Goal: Find specific fact: Find contact information

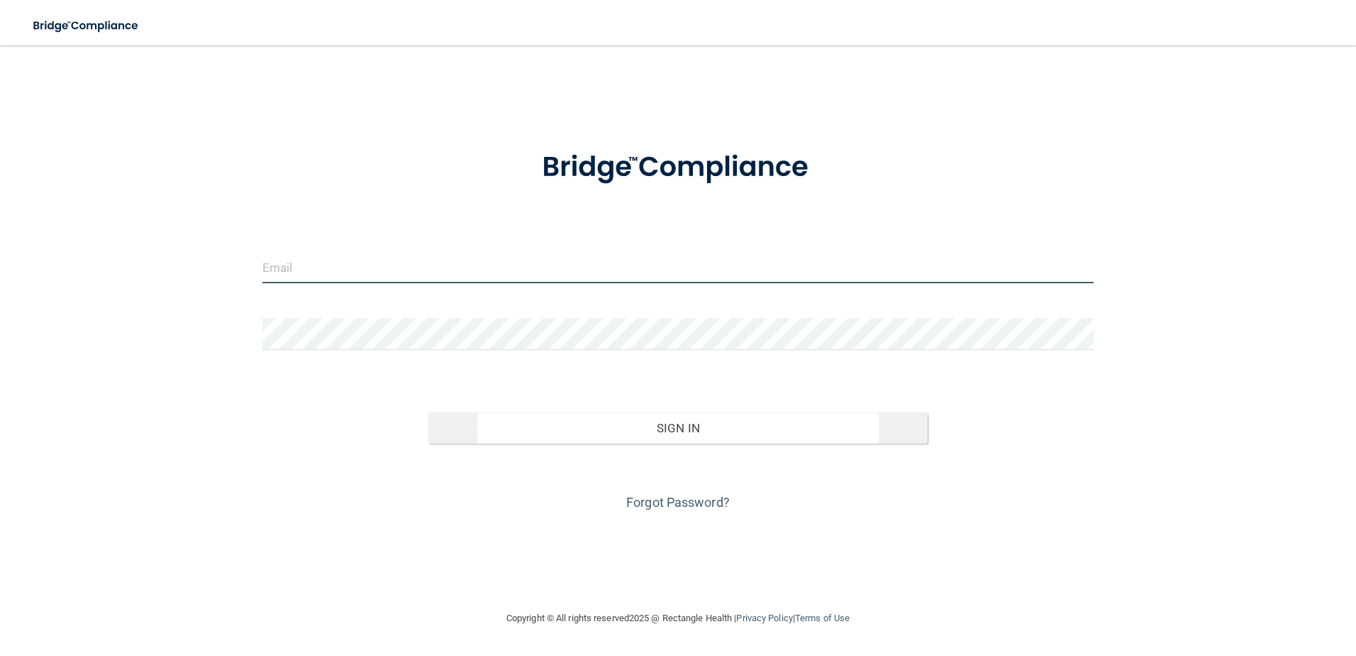
type input "mgreenberg@rectanglehealth.com"
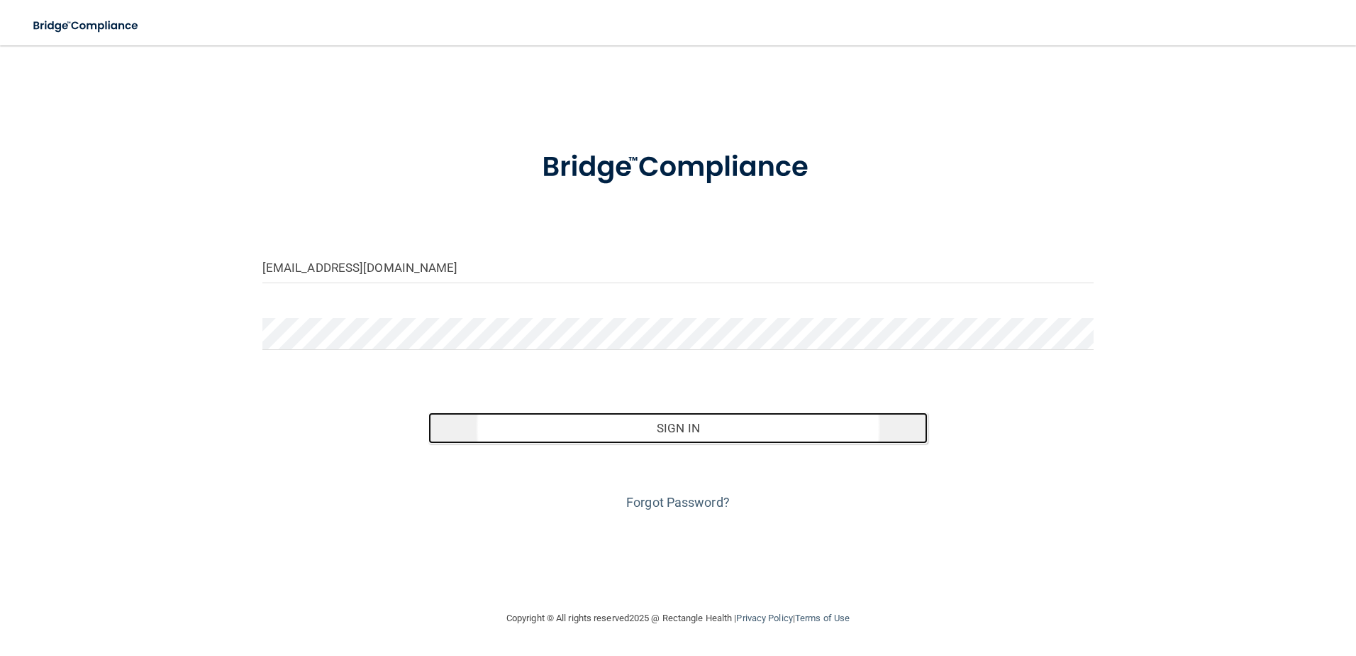
click at [652, 419] on button "Sign In" at bounding box center [678, 427] width 499 height 31
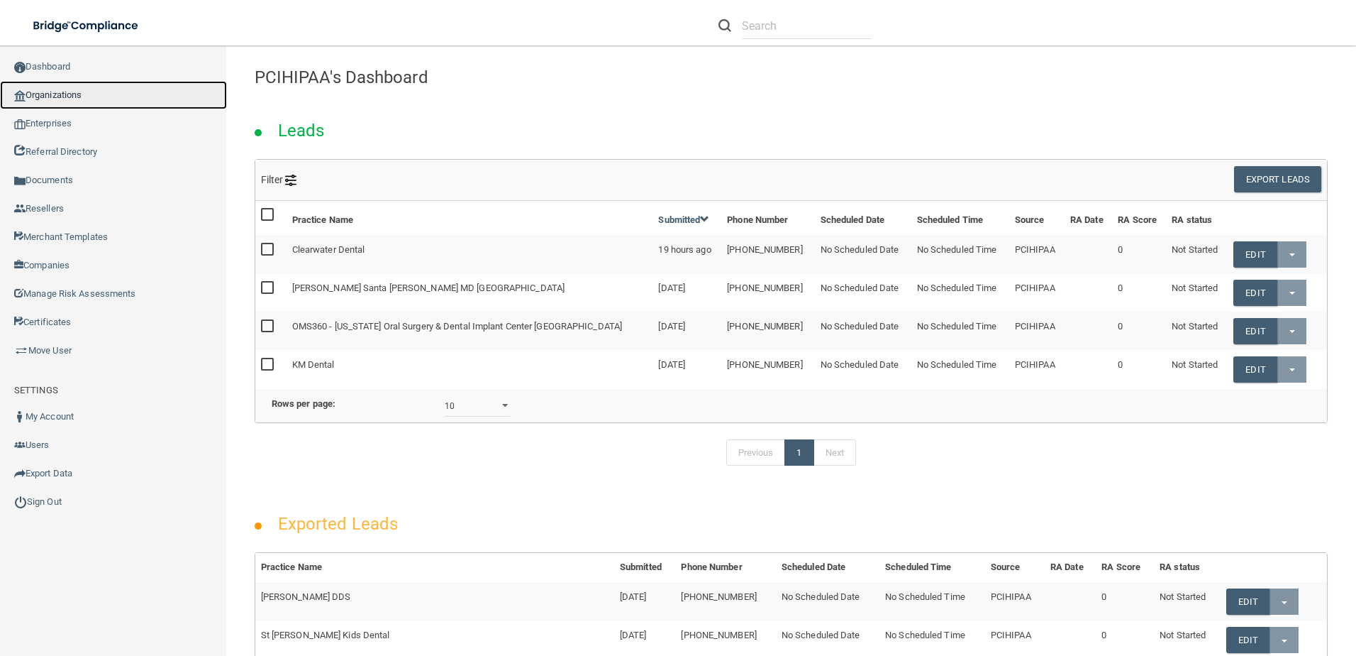
click at [79, 93] on link "Organizations" at bounding box center [113, 95] width 227 height 28
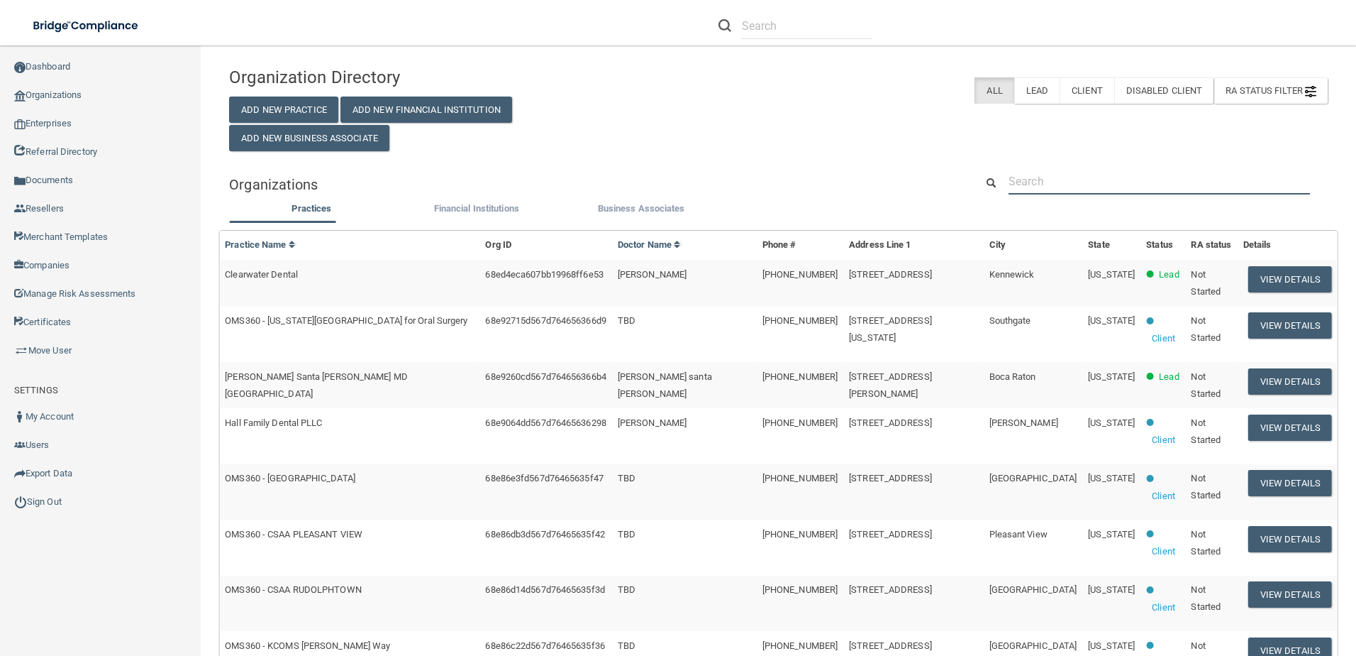
click at [1045, 181] on input "text" at bounding box center [1160, 181] width 302 height 26
paste input "Greater St. Louis Oral Surgery - Tesson Ferry"
type input "Greater St. Louis Oral Surgery - Tesson Ferry"
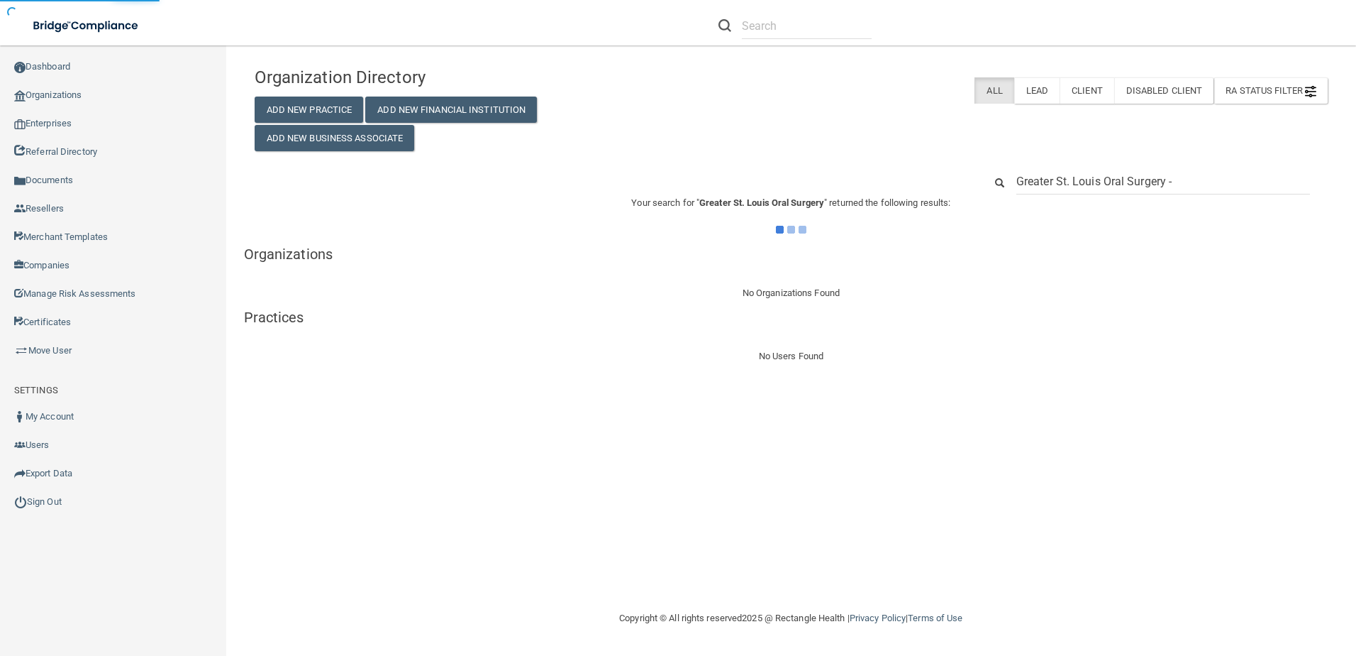
type input "Greater St. Louis Oral Surgery"
type input "Greater St. Louis Oral"
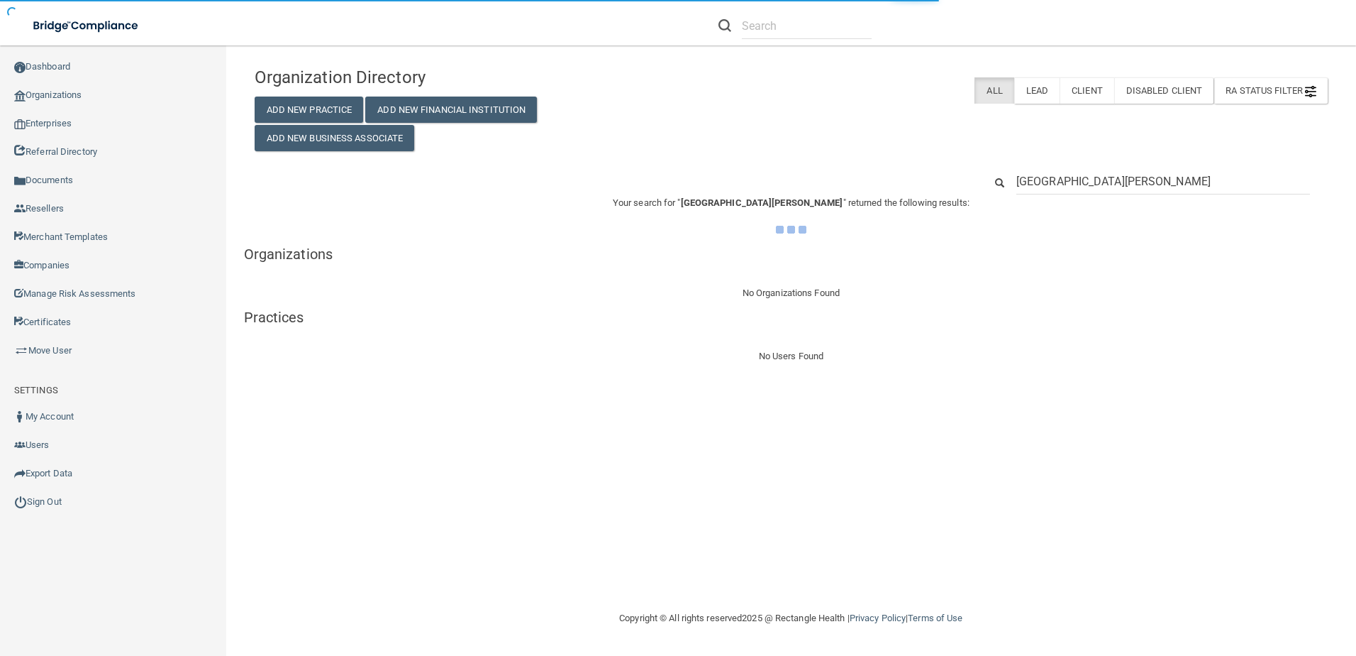
type input "Greater St. Louis"
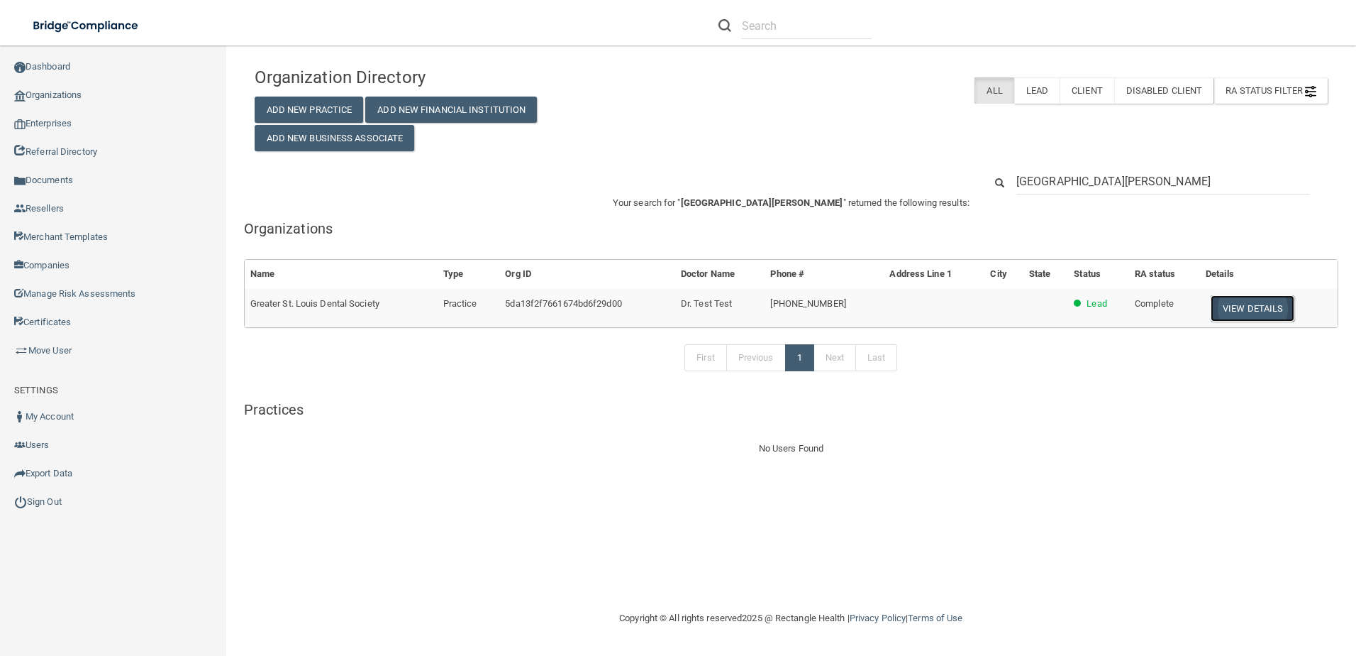
click at [1266, 303] on button "View Details" at bounding box center [1253, 308] width 84 height 26
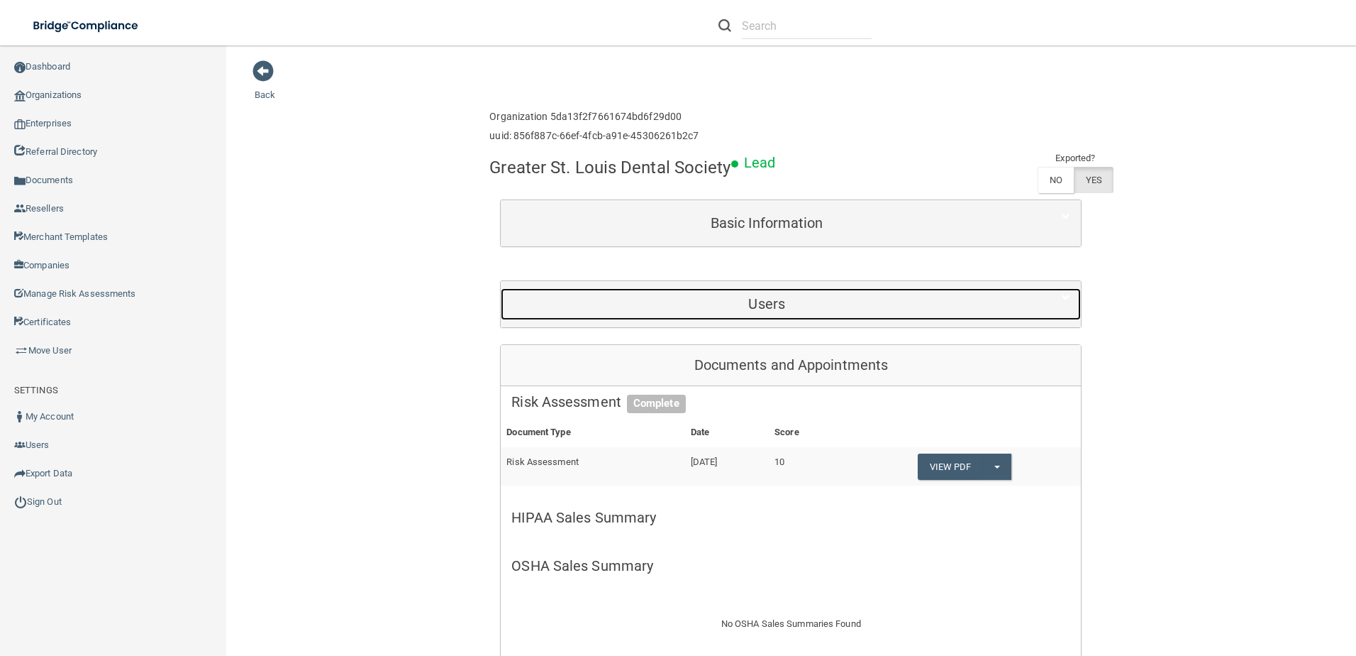
click at [880, 304] on h5 "Users" at bounding box center [767, 304] width 511 height 16
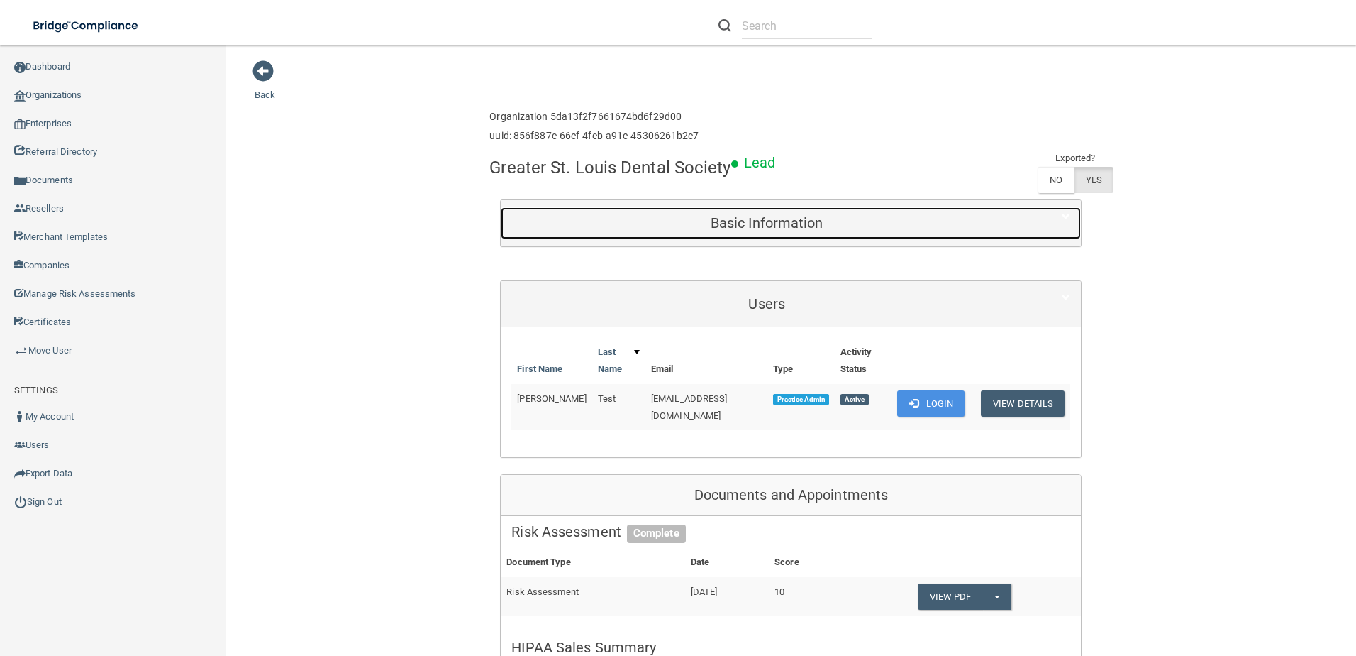
click at [770, 228] on h5 "Basic Information" at bounding box center [767, 223] width 511 height 16
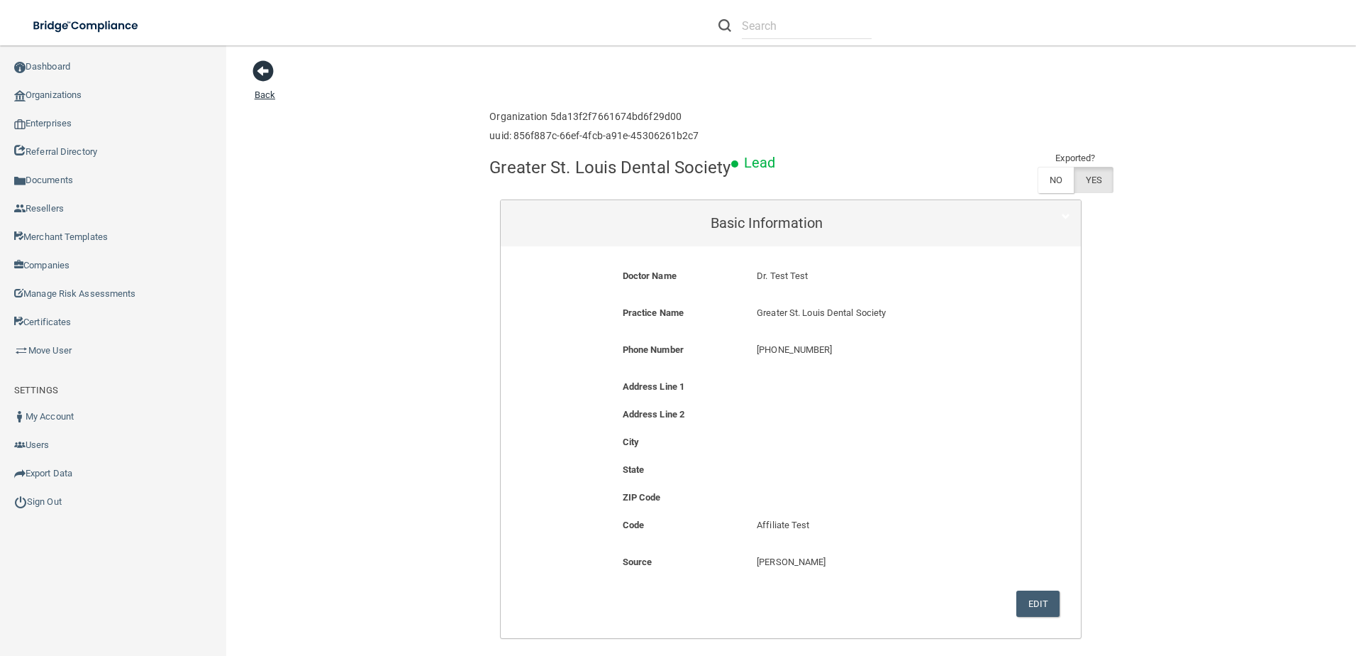
click at [257, 76] on span at bounding box center [263, 70] width 21 height 21
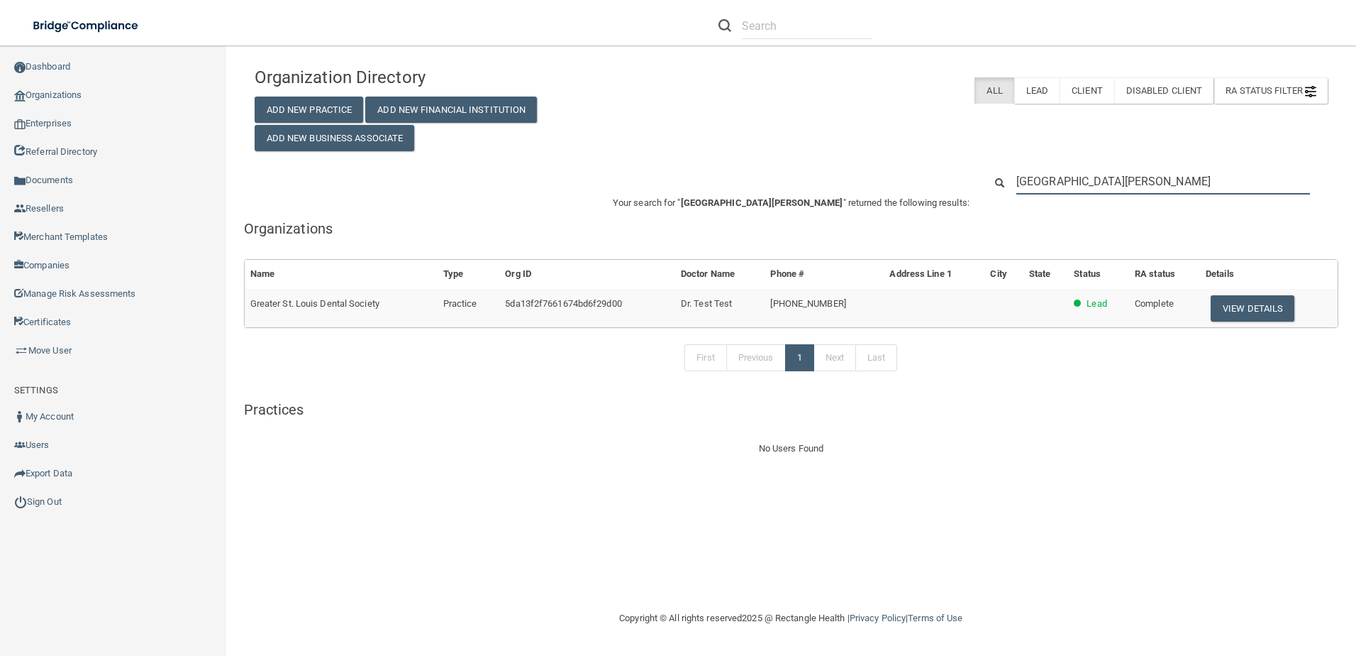
click at [1122, 175] on input "Greater St. Louis" at bounding box center [1164, 181] width 294 height 26
drag, startPoint x: 1122, startPoint y: 175, endPoint x: 978, endPoint y: 179, distance: 143.4
click at [978, 179] on div "Greater St. Louis" at bounding box center [1156, 181] width 365 height 26
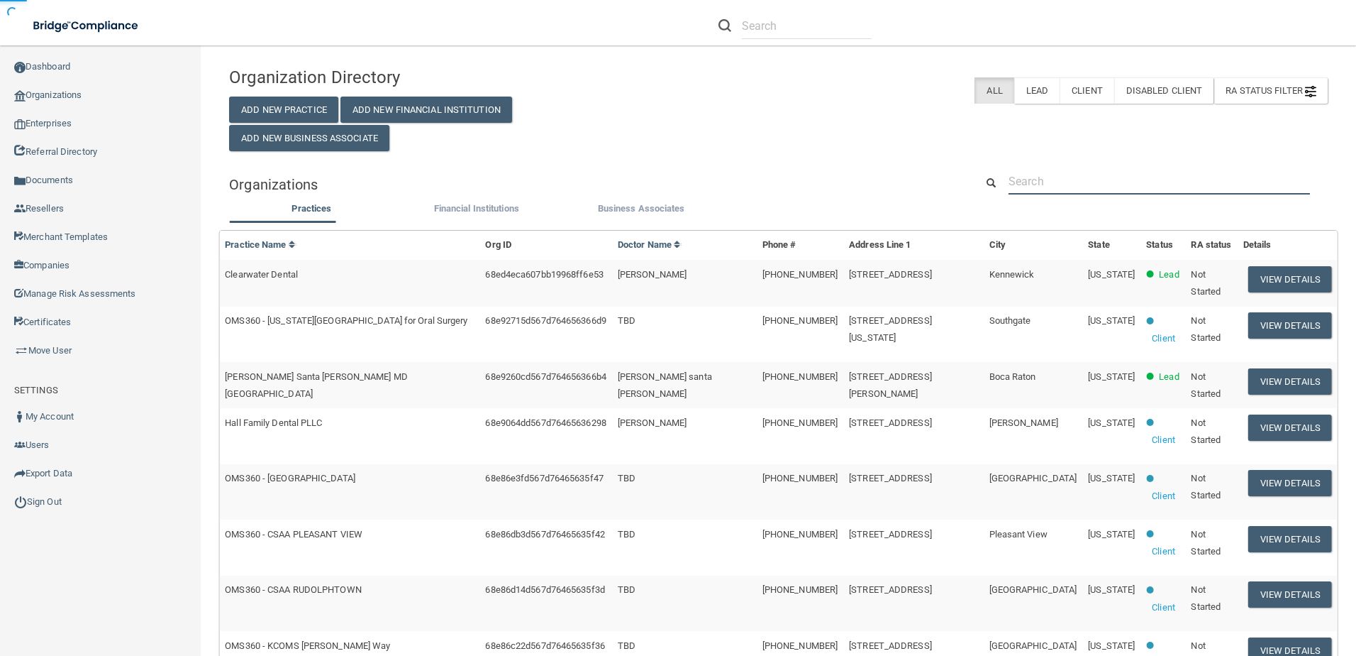
paste input "12818 Tesson Ferry Suite 204"
type input "12818 Tesson Ferry Suite 204"
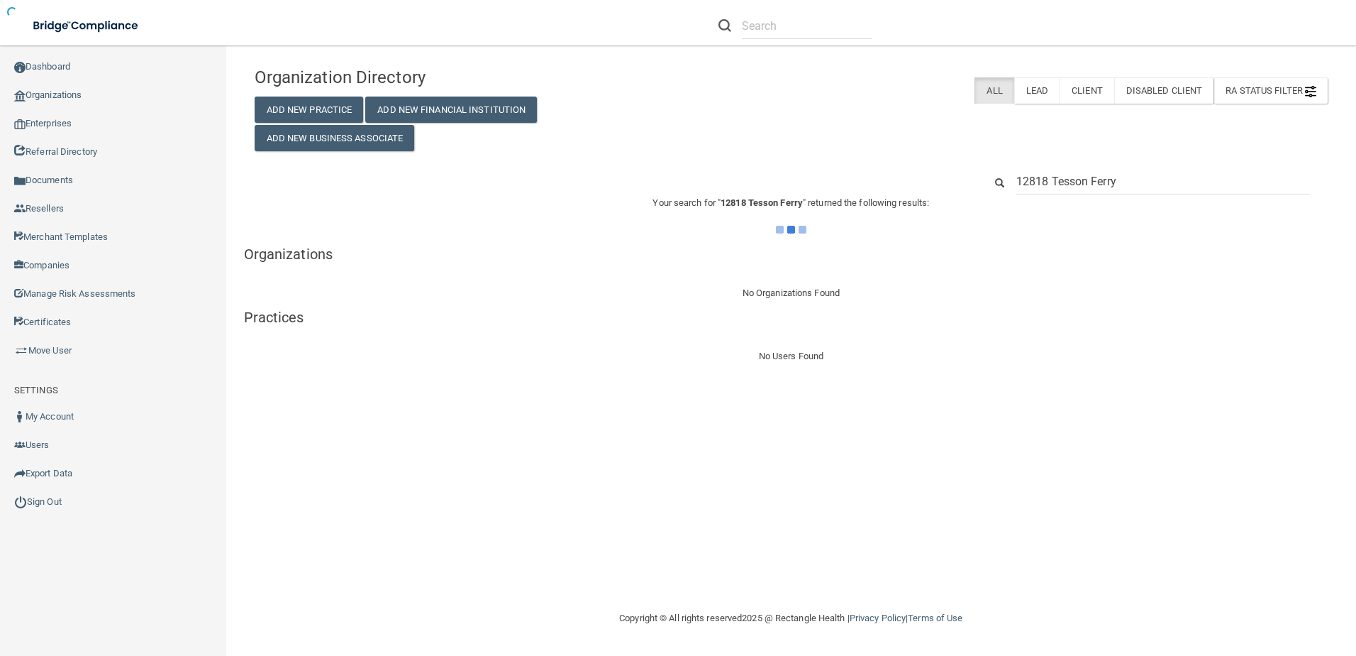
type input "12818 Tesson Ferry"
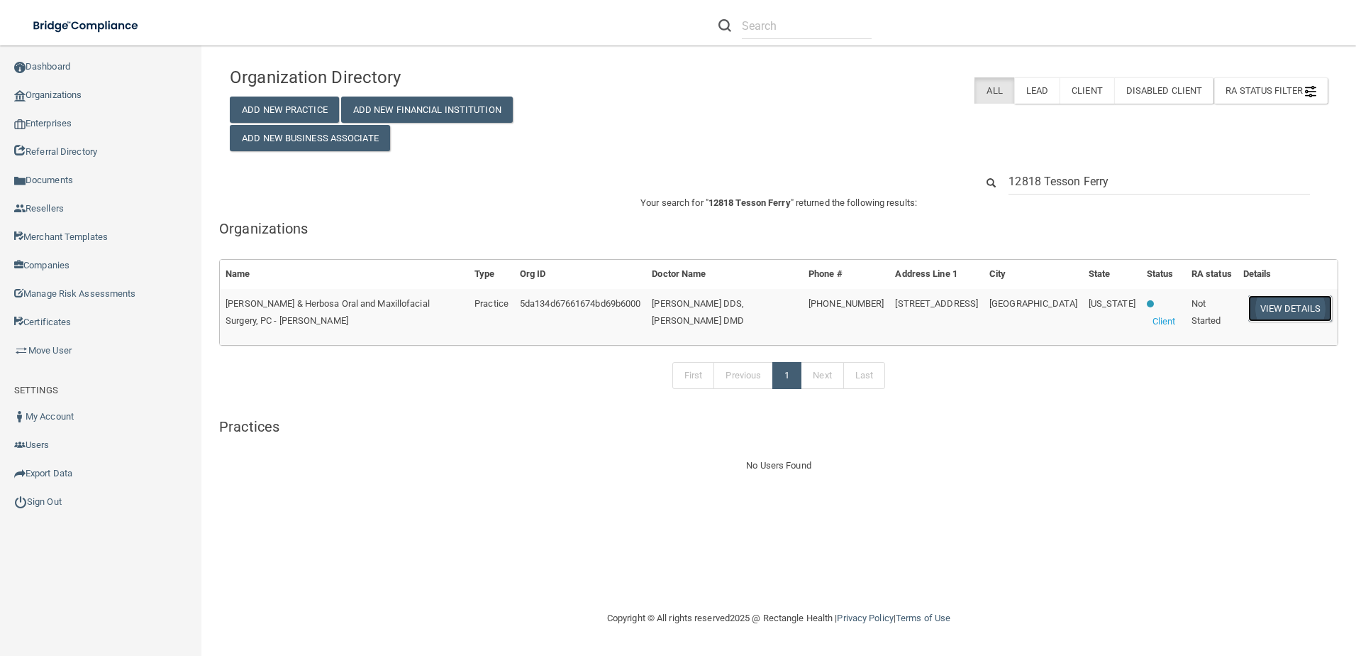
click at [1298, 304] on button "View Details" at bounding box center [1291, 308] width 84 height 26
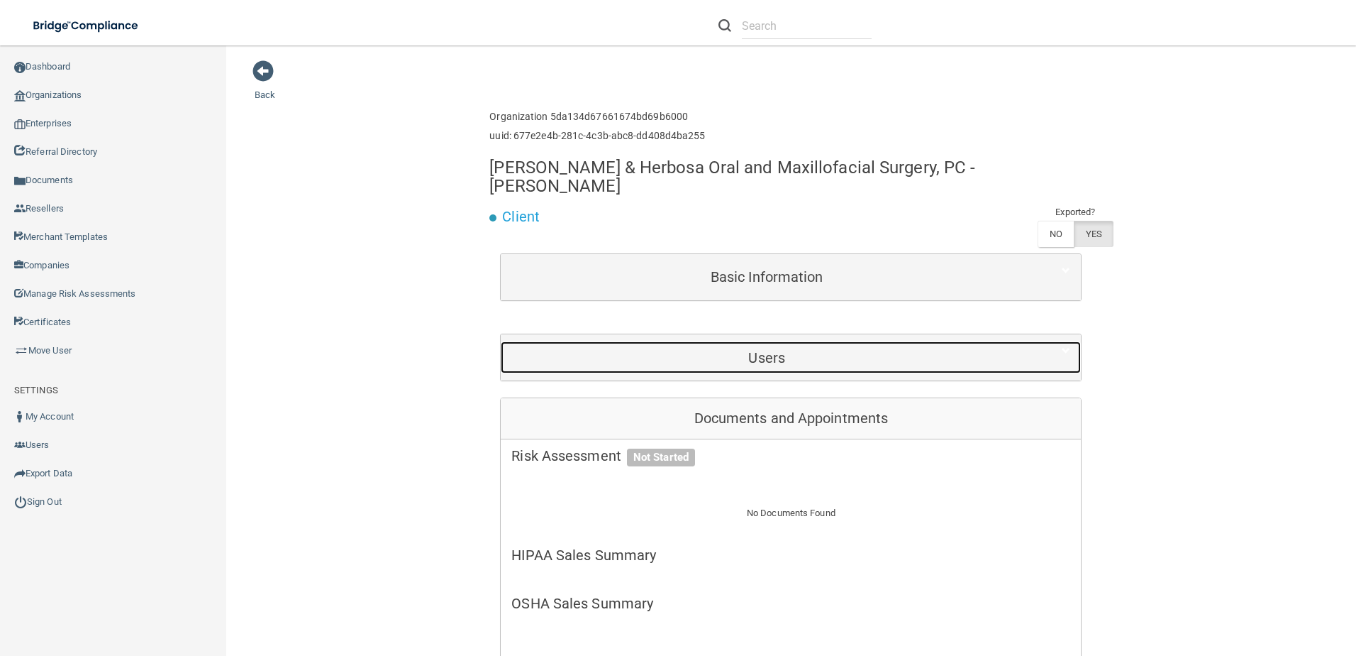
click at [788, 341] on div "Users" at bounding box center [767, 357] width 532 height 32
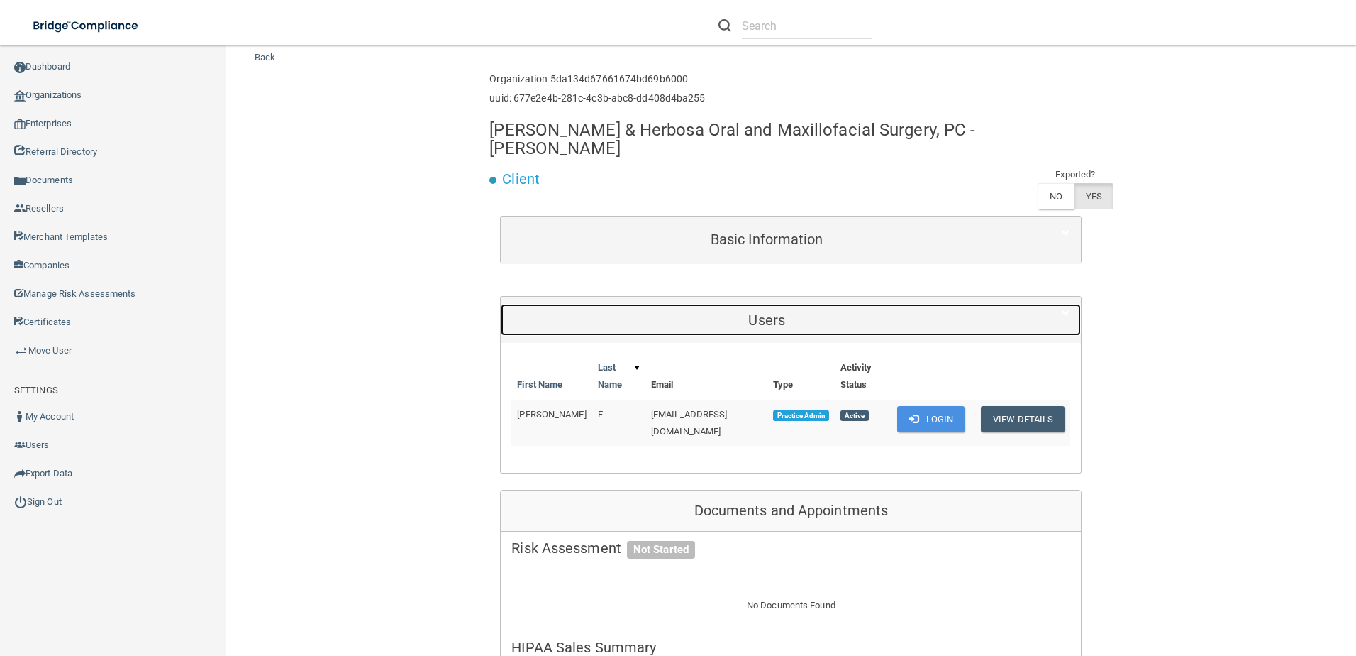
scroll to position [71, 0]
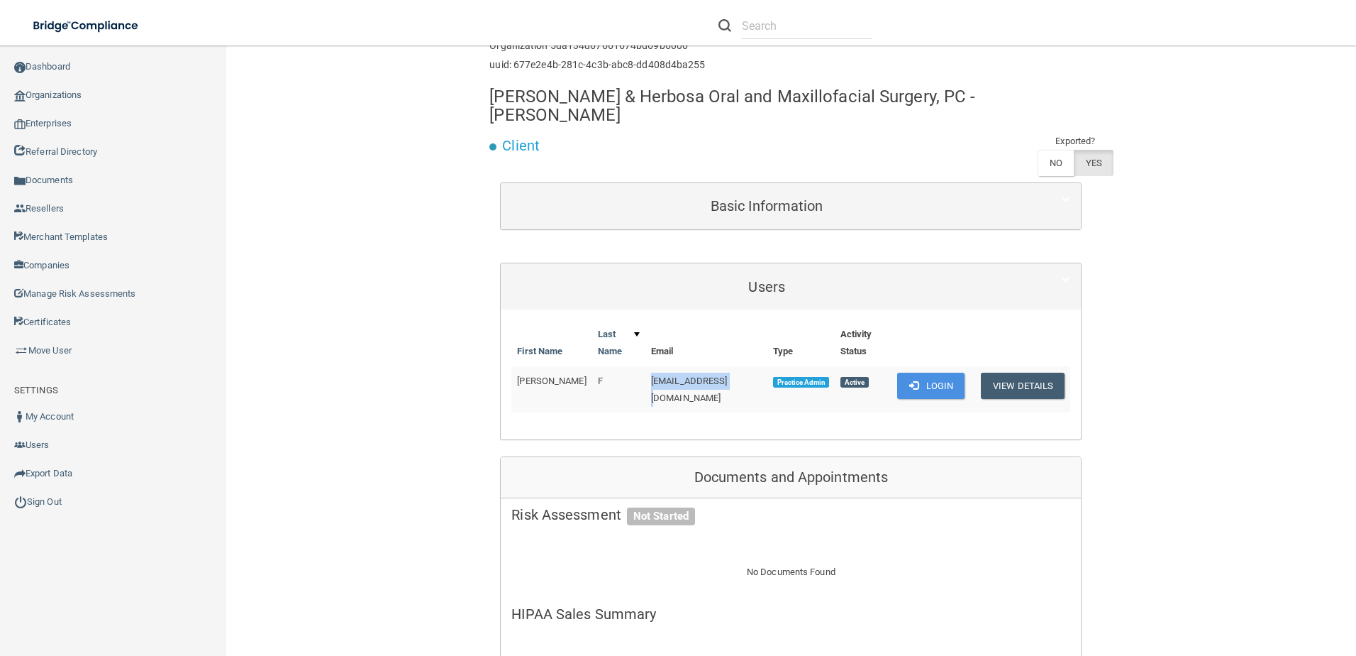
drag, startPoint x: 723, startPoint y: 349, endPoint x: 635, endPoint y: 350, distance: 88.0
click at [646, 366] on td "[EMAIL_ADDRESS][DOMAIN_NAME]" at bounding box center [707, 389] width 122 height 46
copy span "[EMAIL_ADDRESS][DOMAIN_NAME]"
click at [907, 372] on button "Login" at bounding box center [930, 385] width 67 height 26
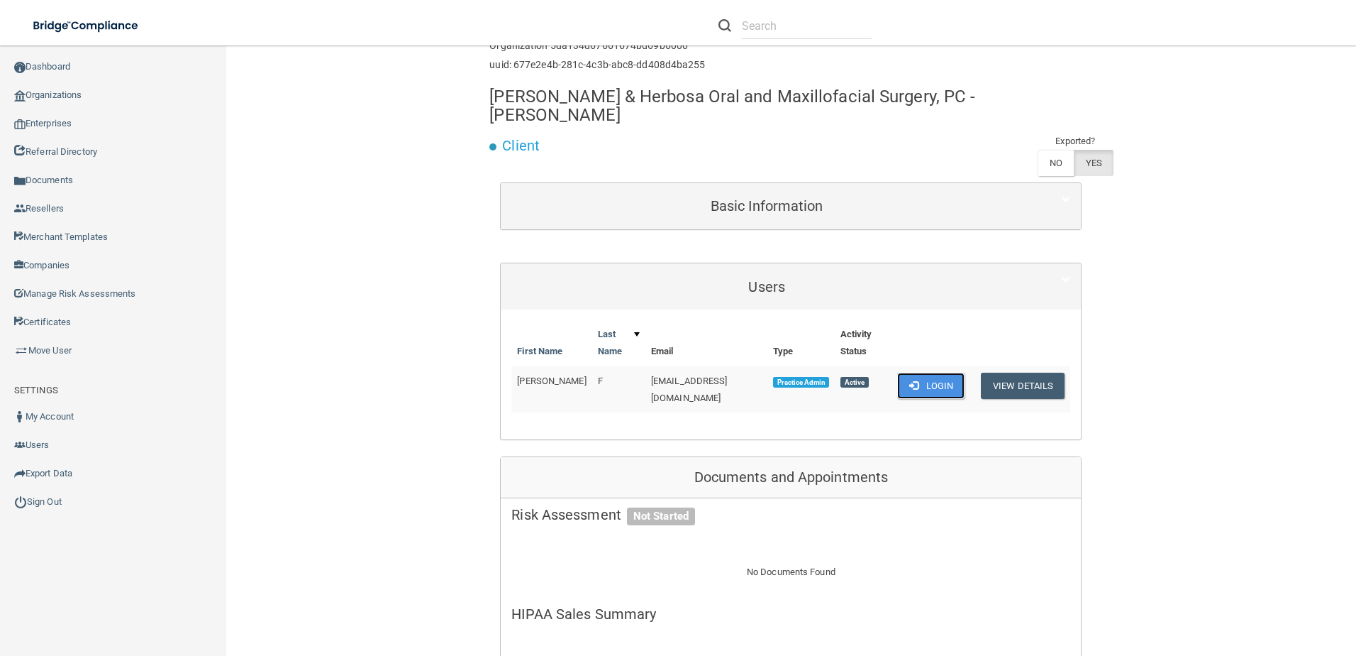
click at [919, 372] on button "Login" at bounding box center [930, 385] width 67 height 26
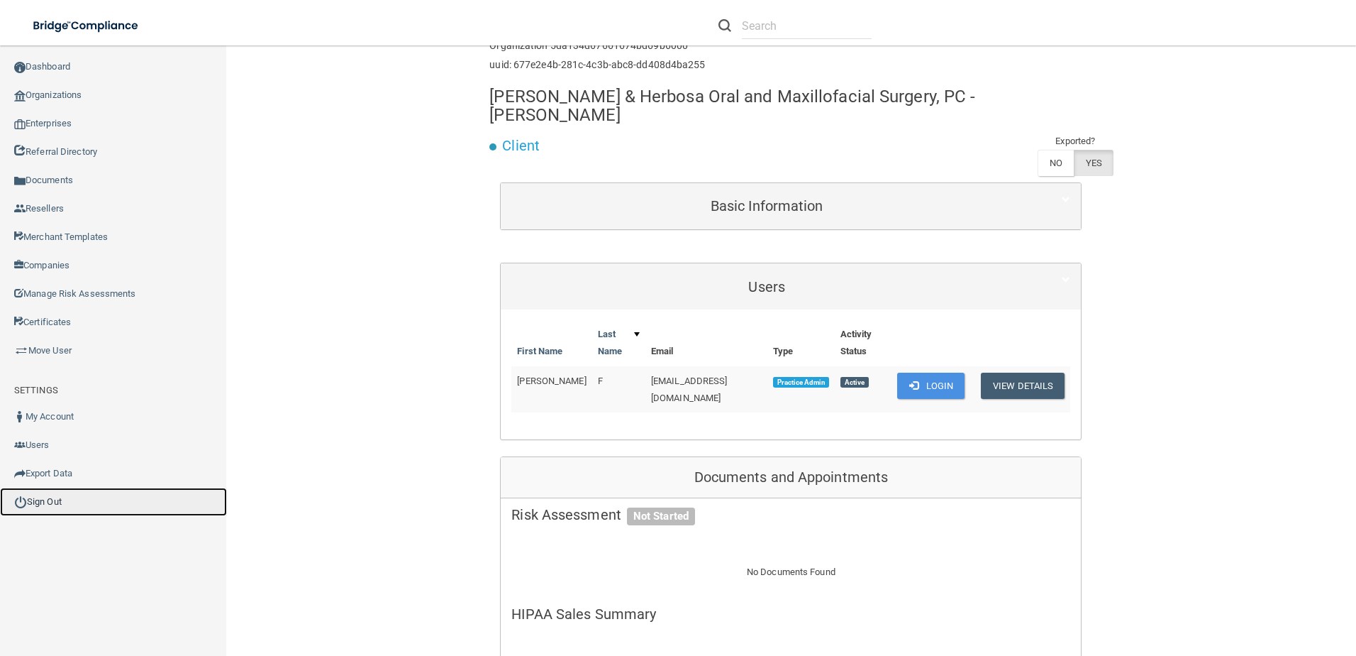
click at [102, 502] on link "Sign Out" at bounding box center [113, 501] width 227 height 28
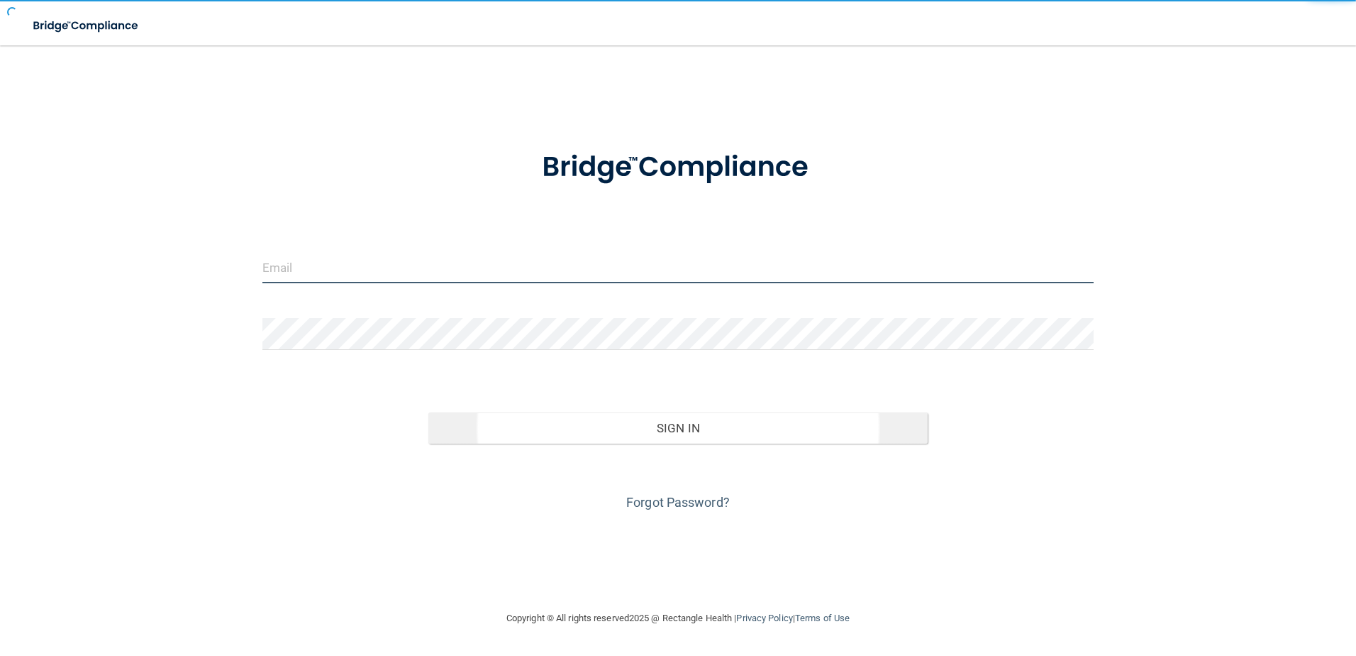
type input "mgreenberg@rectanglehealth.com"
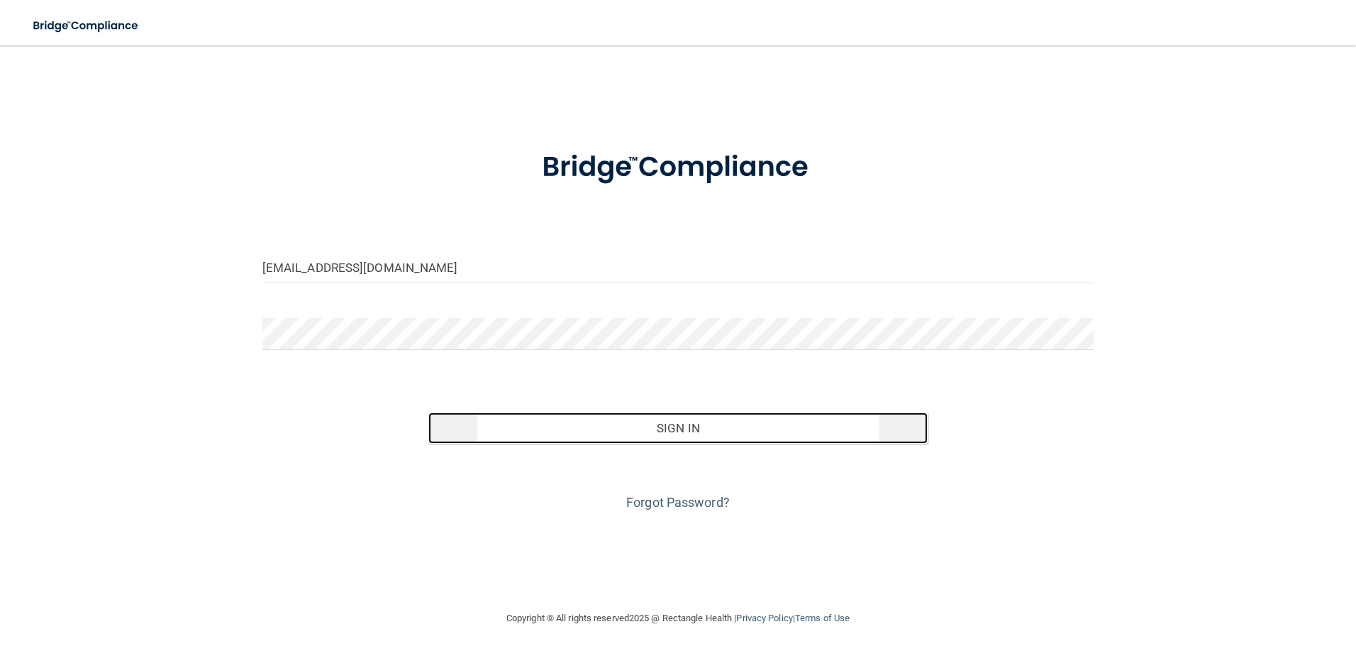
click at [656, 419] on button "Sign In" at bounding box center [678, 427] width 499 height 31
